Goal: Information Seeking & Learning: Learn about a topic

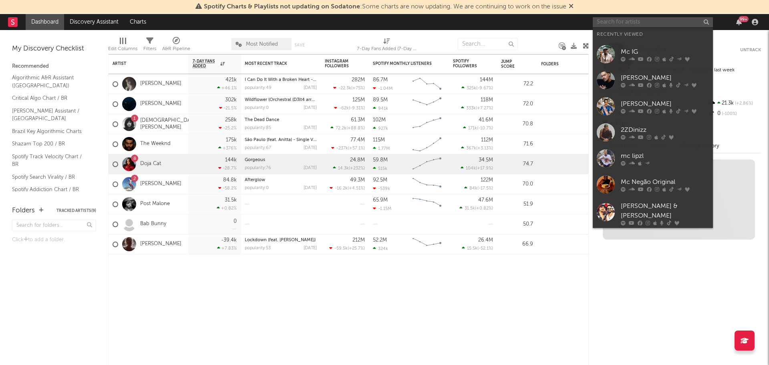
click at [647, 24] on input "text" at bounding box center [653, 22] width 120 height 10
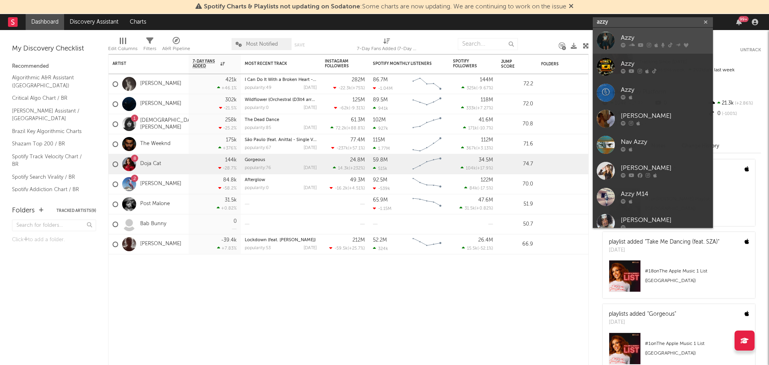
type input "azzy"
click at [641, 37] on div "Azzy" at bounding box center [665, 38] width 88 height 10
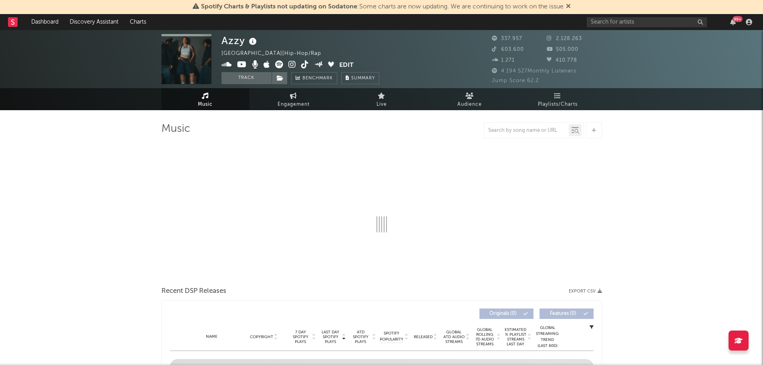
select select "6m"
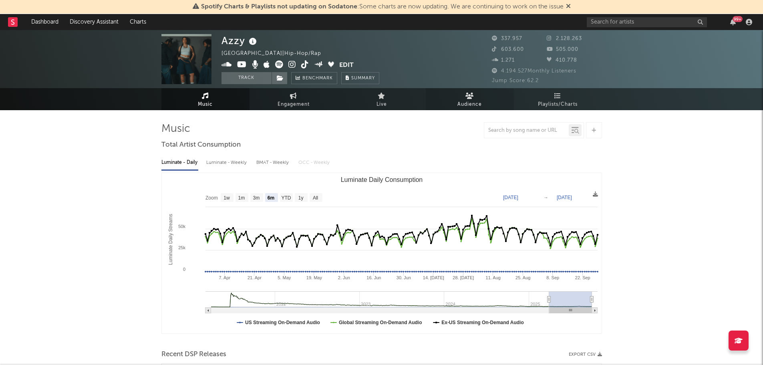
click at [472, 95] on icon at bounding box center [469, 95] width 8 height 6
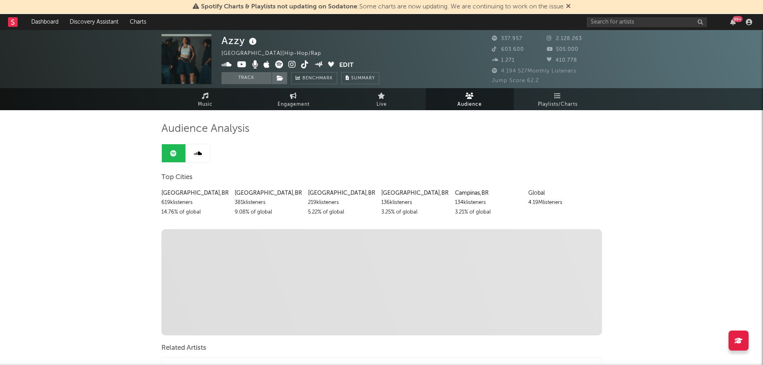
click at [290, 66] on icon at bounding box center [292, 64] width 8 height 8
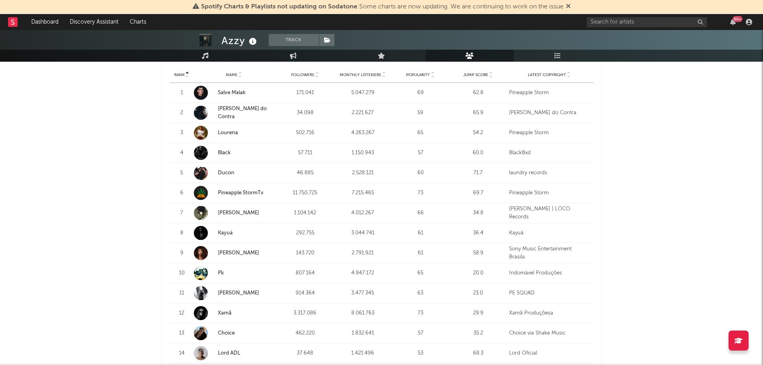
scroll to position [440, 0]
